Goal: Download file/media: Download file/media

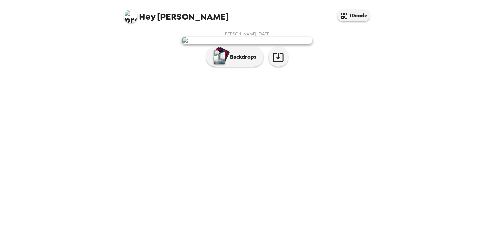
click at [251, 44] on img at bounding box center [247, 40] width 131 height 7
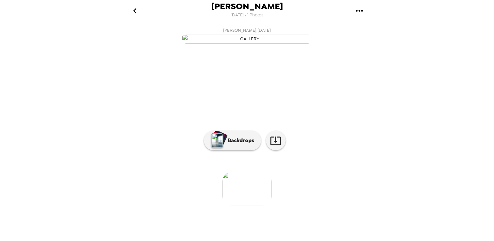
click at [137, 13] on icon "go back" at bounding box center [135, 11] width 10 height 10
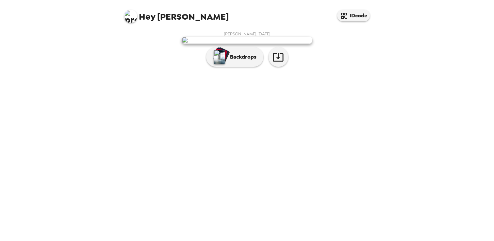
click at [229, 44] on img at bounding box center [247, 40] width 131 height 7
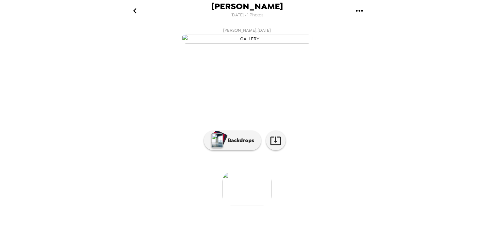
click at [362, 10] on icon "gallery menu" at bounding box center [359, 11] width 7 height 2
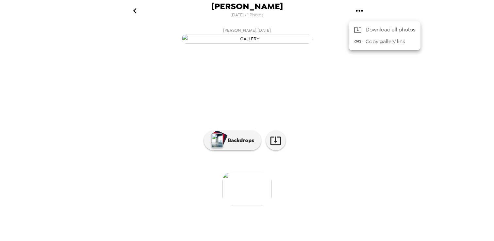
click at [371, 32] on span "Download all photos" at bounding box center [391, 30] width 50 height 8
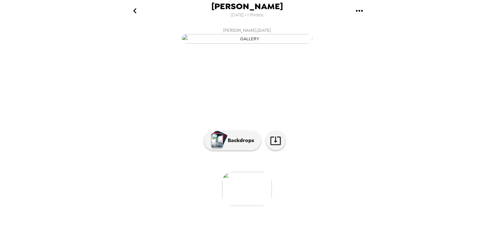
scroll to position [37, 0]
click at [236, 144] on p "Backdrops" at bounding box center [240, 140] width 30 height 8
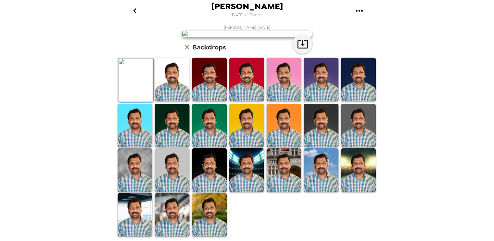
scroll to position [156, 0]
click at [181, 217] on img at bounding box center [172, 214] width 35 height 43
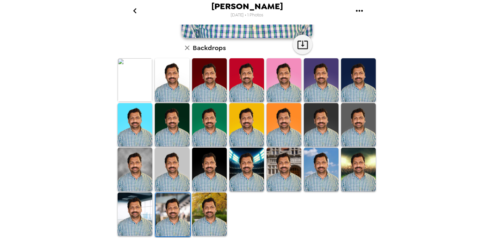
click at [202, 219] on img at bounding box center [209, 213] width 35 height 43
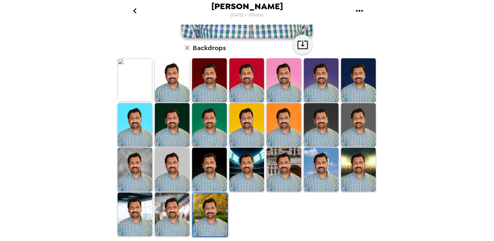
click at [178, 117] on img at bounding box center [172, 124] width 35 height 43
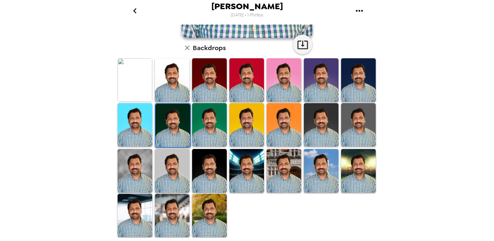
click at [147, 200] on img at bounding box center [135, 215] width 35 height 43
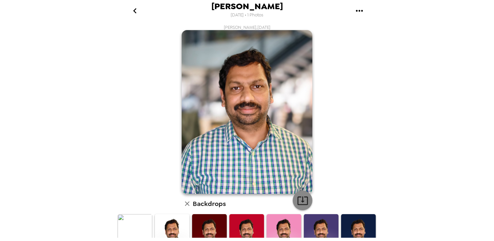
click at [305, 208] on button "button" at bounding box center [303, 200] width 20 height 20
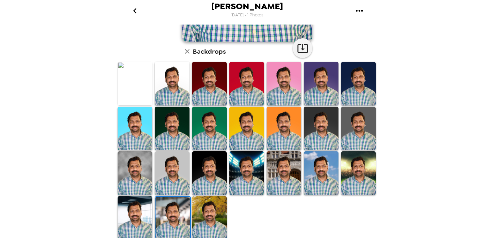
scroll to position [156, 0]
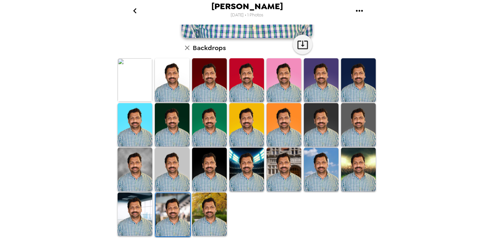
click at [215, 209] on img at bounding box center [209, 213] width 35 height 43
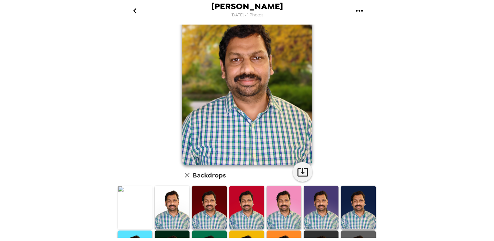
scroll to position [0, 0]
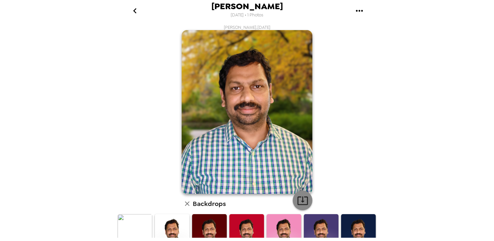
click at [301, 207] on button "button" at bounding box center [303, 200] width 20 height 20
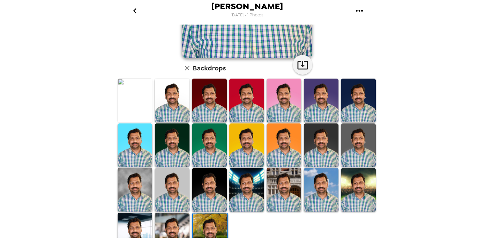
scroll to position [156, 0]
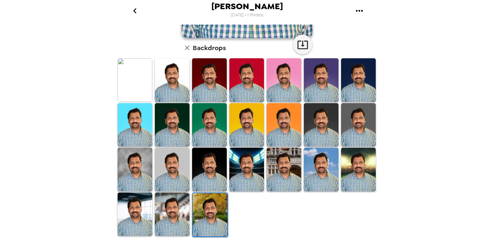
click at [212, 163] on img at bounding box center [209, 168] width 35 height 43
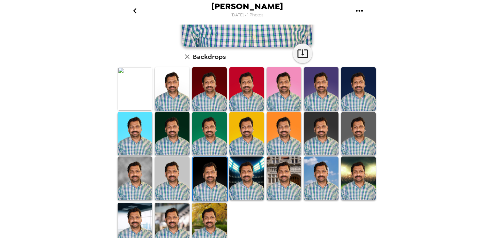
scroll to position [147, 0]
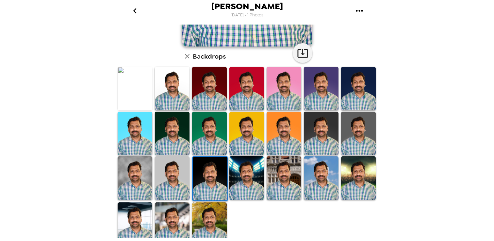
click at [277, 178] on img at bounding box center [284, 177] width 35 height 43
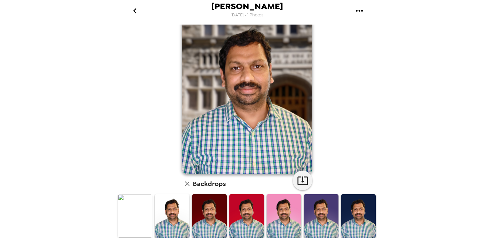
scroll to position [0, 0]
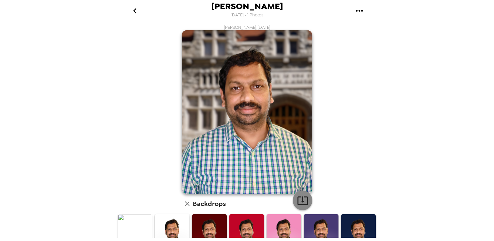
click at [299, 199] on icon "button" at bounding box center [302, 200] width 11 height 11
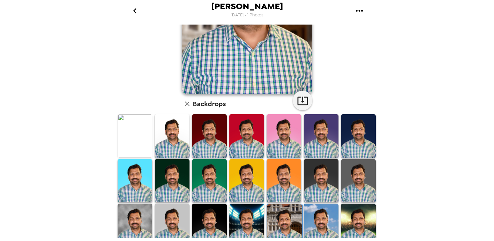
scroll to position [156, 0]
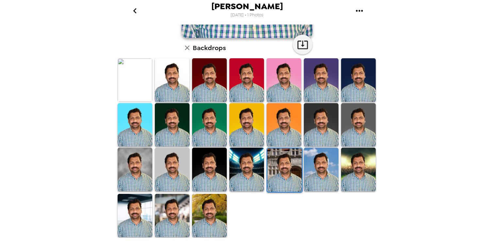
click at [322, 166] on img at bounding box center [321, 168] width 35 height 43
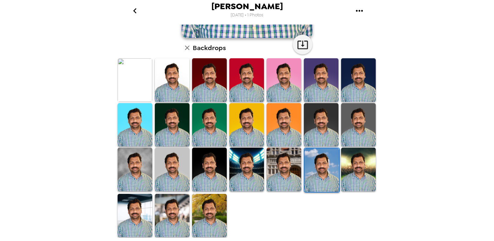
click at [141, 162] on img at bounding box center [135, 168] width 35 height 43
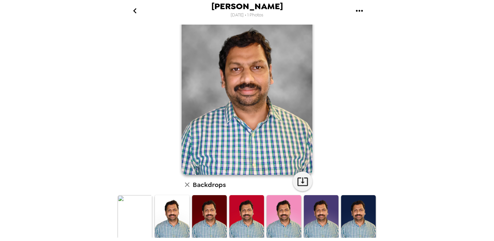
scroll to position [0, 0]
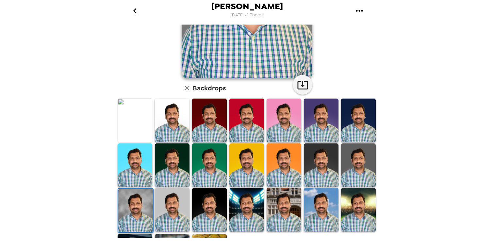
scroll to position [156, 0]
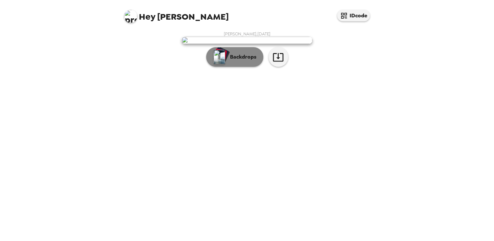
click at [246, 61] on p "Backdrops" at bounding box center [242, 57] width 30 height 8
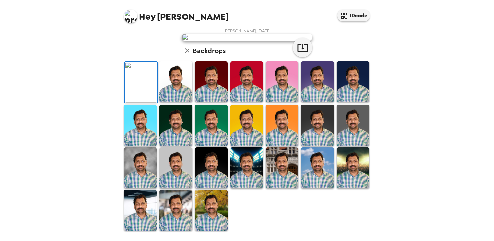
scroll to position [160, 0]
click at [355, 132] on img at bounding box center [353, 125] width 33 height 41
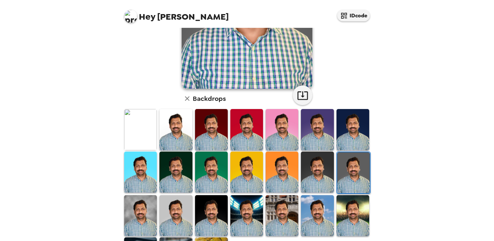
scroll to position [120, 0]
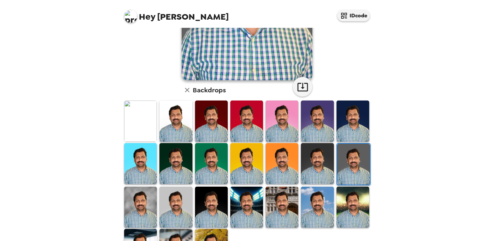
click at [357, 104] on img at bounding box center [353, 120] width 33 height 41
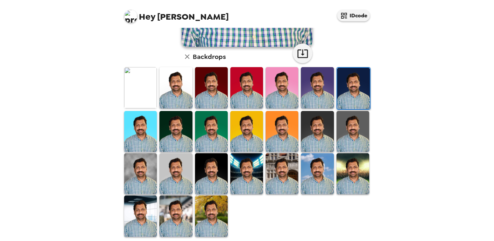
scroll to position [160, 0]
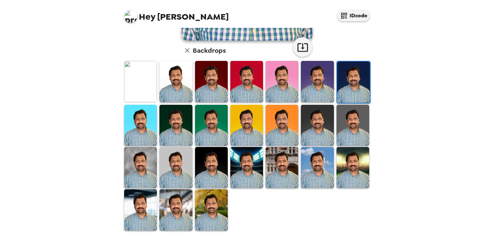
click at [313, 118] on img at bounding box center [317, 125] width 33 height 41
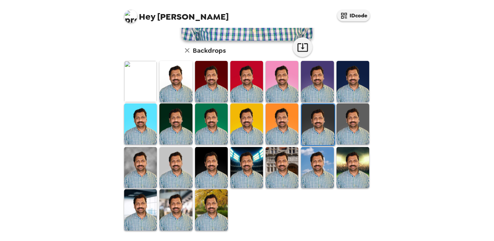
click at [337, 127] on img at bounding box center [353, 123] width 33 height 41
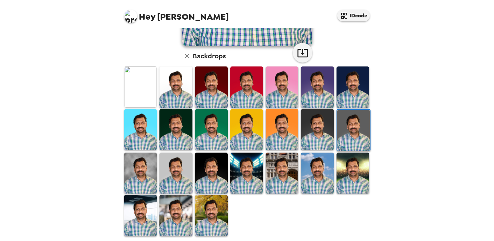
scroll to position [154, 0]
click at [206, 168] on img at bounding box center [211, 172] width 33 height 41
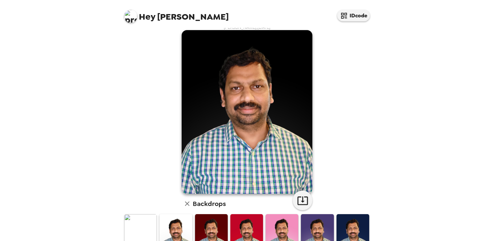
scroll to position [7, 0]
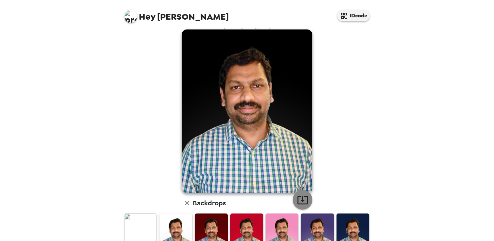
click at [304, 201] on icon "button" at bounding box center [302, 199] width 11 height 11
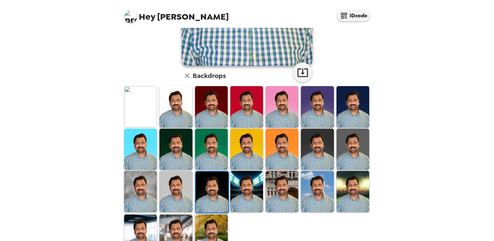
scroll to position [160, 0]
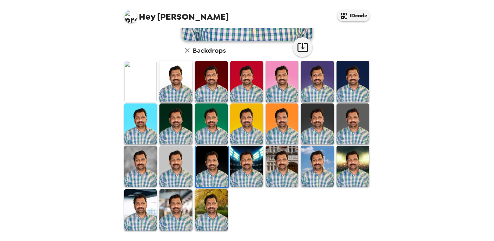
click at [245, 170] on img at bounding box center [246, 165] width 33 height 41
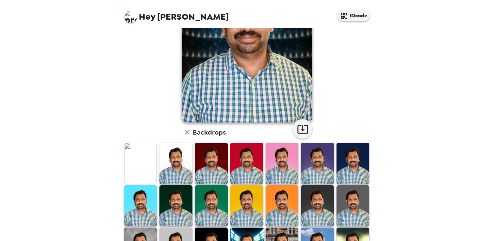
scroll to position [0, 0]
